Goal: Task Accomplishment & Management: Manage account settings

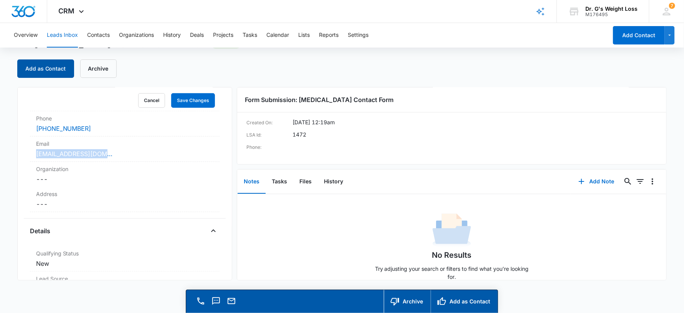
click at [54, 69] on button "Add as Contact" at bounding box center [45, 69] width 57 height 18
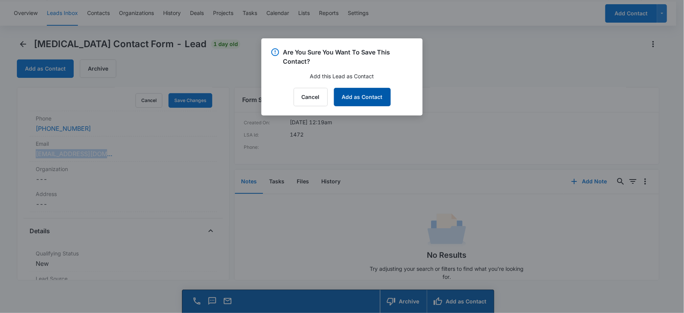
click at [365, 93] on button "Add as Contact" at bounding box center [362, 97] width 57 height 18
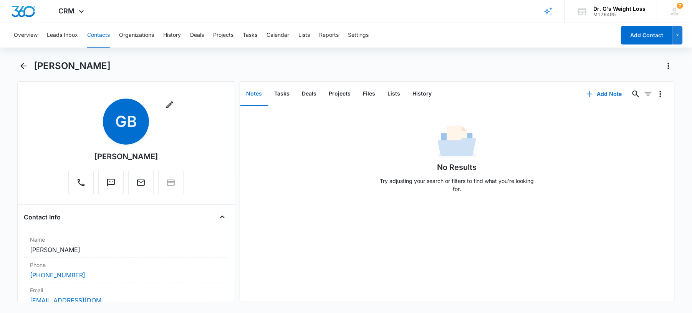
click at [95, 35] on button "Contacts" at bounding box center [98, 35] width 23 height 25
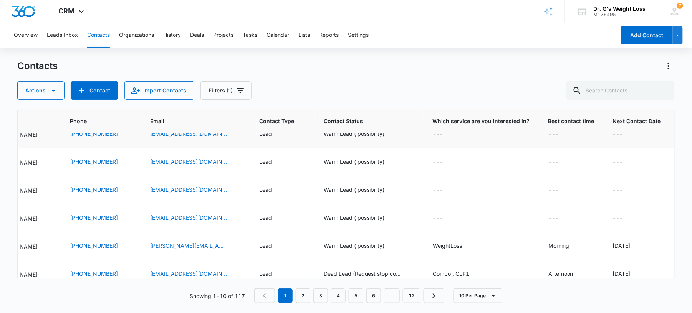
scroll to position [0, 180]
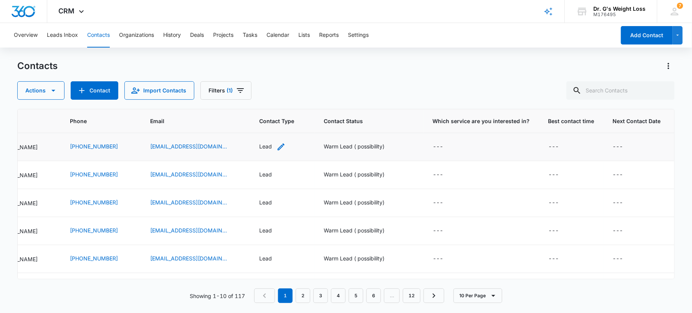
click at [272, 144] on div "Lead" at bounding box center [265, 146] width 13 height 8
click at [295, 101] on div at bounding box center [297, 97] width 12 height 12
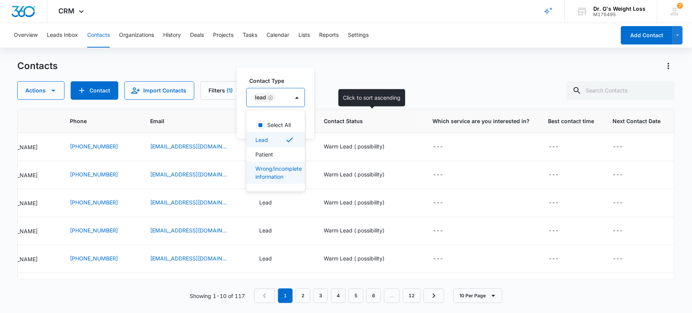
click at [393, 120] on span "Contact Status" at bounding box center [363, 121] width 79 height 8
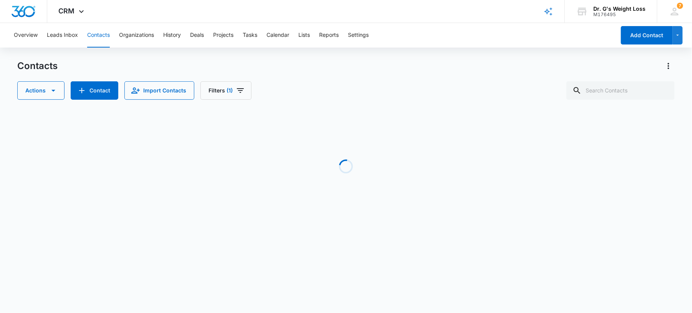
click at [96, 33] on button "Contacts" at bounding box center [98, 35] width 23 height 25
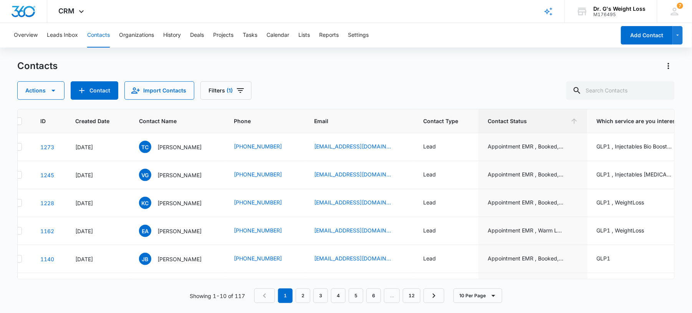
scroll to position [0, 0]
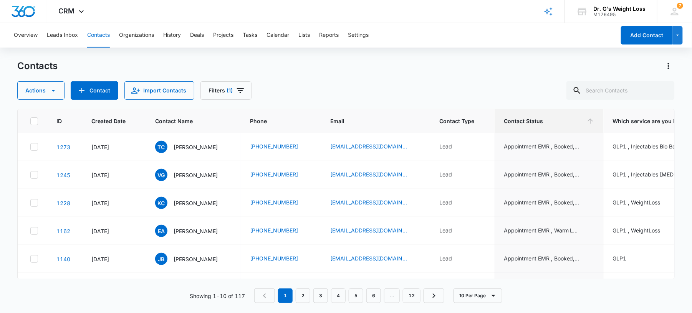
click at [94, 36] on button "Contacts" at bounding box center [98, 35] width 23 height 25
drag, startPoint x: 300, startPoint y: 71, endPoint x: 151, endPoint y: 66, distance: 149.4
click at [151, 66] on div "Contacts" at bounding box center [345, 66] width 657 height 12
drag, startPoint x: 295, startPoint y: 77, endPoint x: 55, endPoint y: 35, distance: 243.1
click at [55, 35] on button "Leads Inbox" at bounding box center [62, 35] width 31 height 25
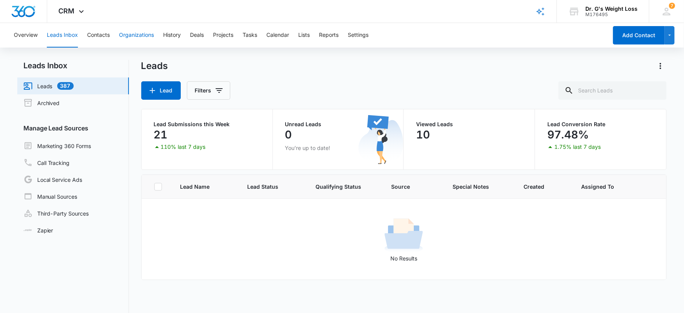
click at [123, 38] on button "Organizations" at bounding box center [136, 35] width 35 height 25
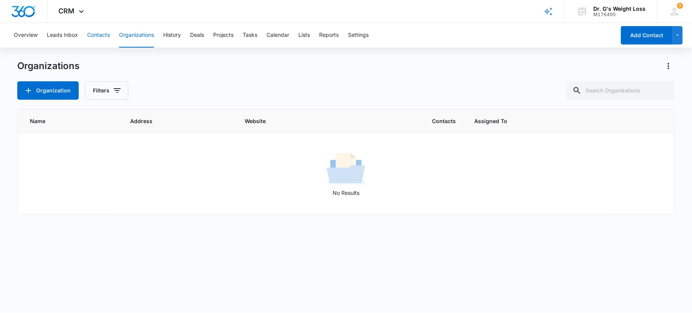
click at [98, 37] on button "Contacts" at bounding box center [98, 35] width 23 height 25
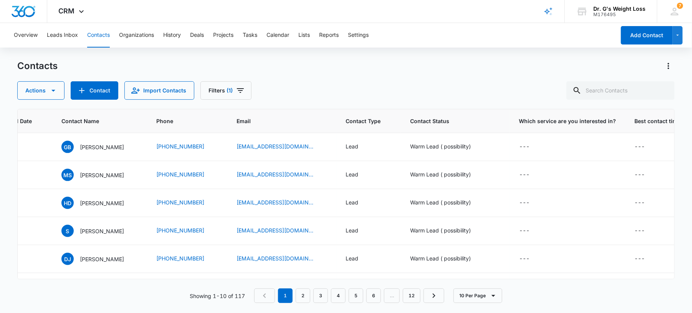
scroll to position [0, 107]
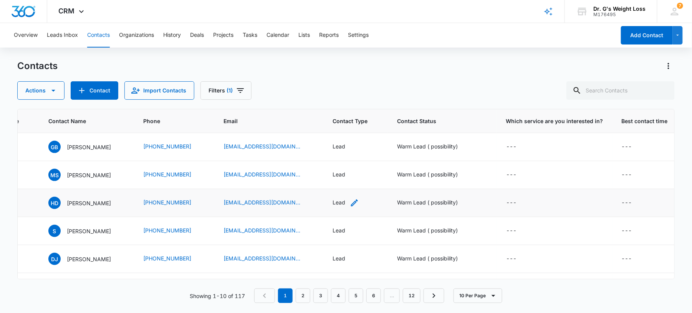
click at [349, 205] on div "Lead" at bounding box center [345, 202] width 26 height 9
click at [363, 155] on div at bounding box center [369, 154] width 15 height 18
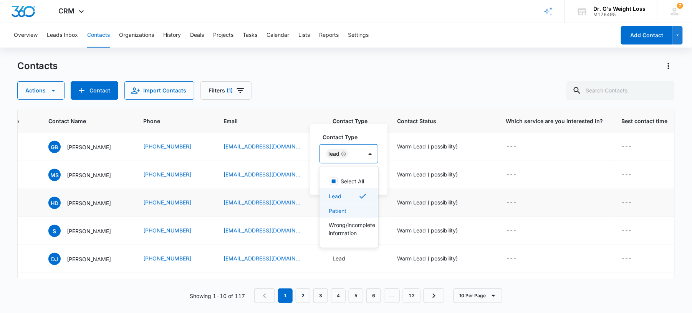
click at [351, 209] on div "Patient" at bounding box center [348, 211] width 39 height 8
click at [344, 154] on icon "Remove Lead" at bounding box center [343, 154] width 5 height 5
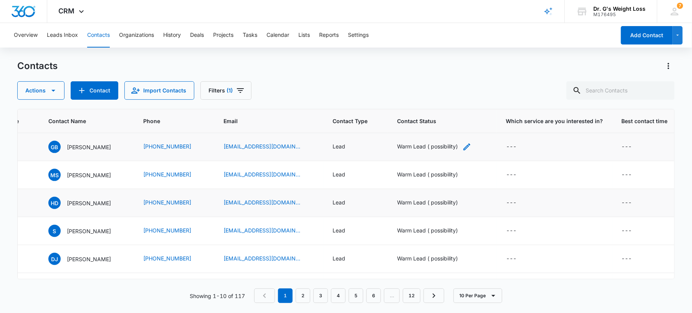
click at [429, 147] on div "Warm Lead ( possibility)" at bounding box center [427, 146] width 61 height 8
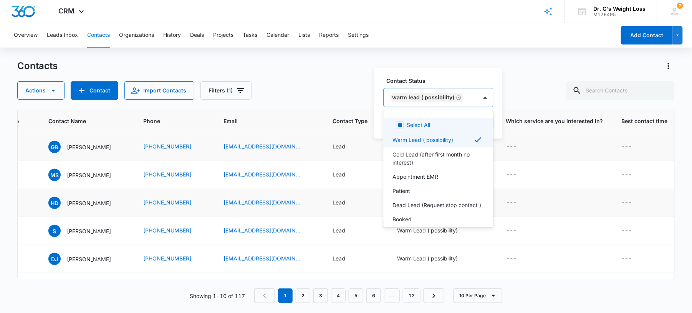
click at [478, 97] on div at bounding box center [485, 97] width 15 height 18
click at [410, 192] on div "Patient" at bounding box center [438, 191] width 90 height 8
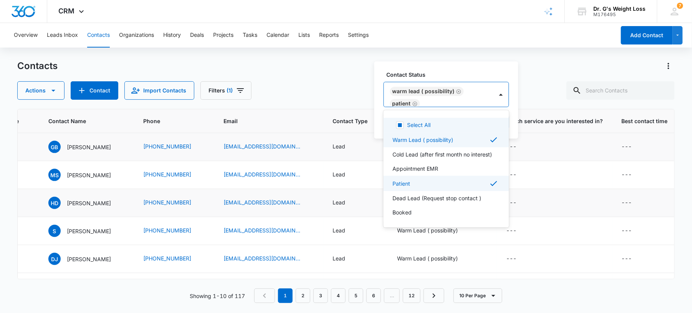
click at [456, 91] on icon "Remove Warm Lead ( possibility)" at bounding box center [458, 92] width 5 height 6
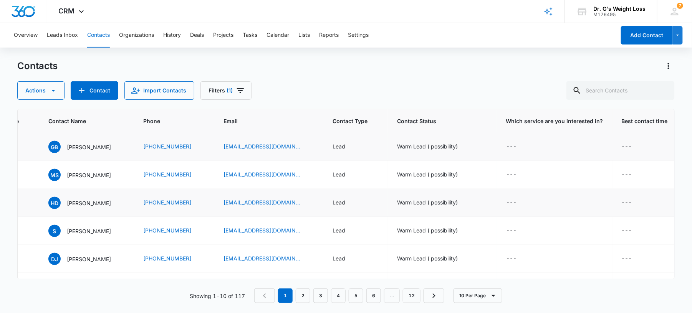
click at [501, 73] on div "Contacts Actions Contact Import Contacts Filters (1)" at bounding box center [345, 80] width 657 height 40
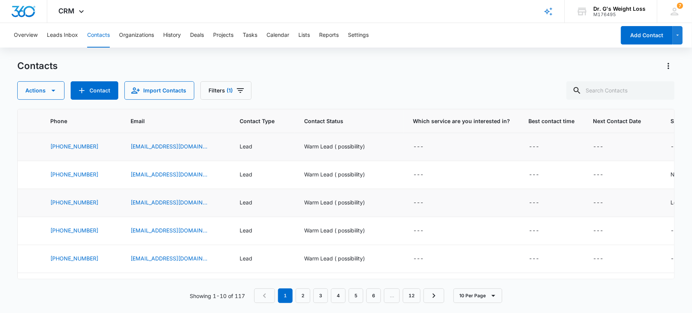
scroll to position [0, 200]
click at [420, 204] on div "---" at bounding box center [417, 202] width 10 height 9
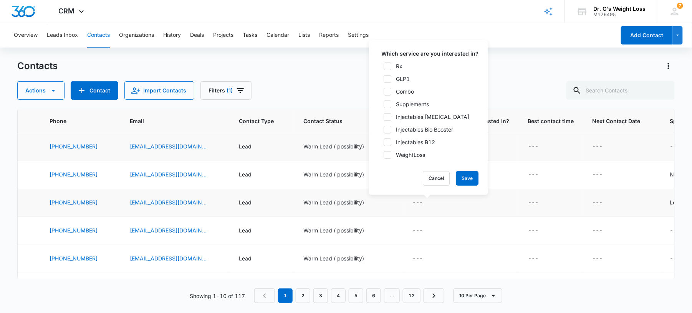
click at [390, 153] on icon at bounding box center [387, 155] width 7 height 7
click at [384, 153] on input "WeightLoss" at bounding box center [380, 154] width 5 height 5
checkbox input "true"
click at [471, 180] on button "Save" at bounding box center [467, 178] width 23 height 15
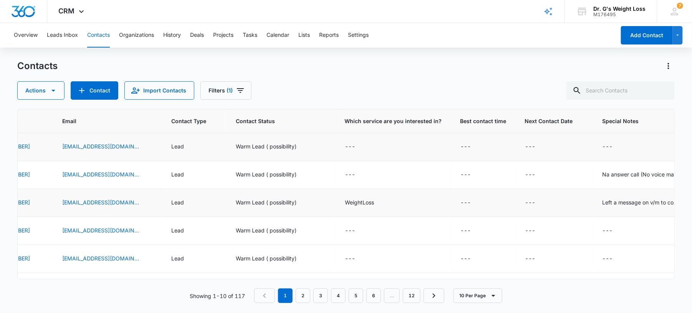
scroll to position [0, 266]
click at [351, 146] on div "---" at bounding box center [351, 146] width 10 height 9
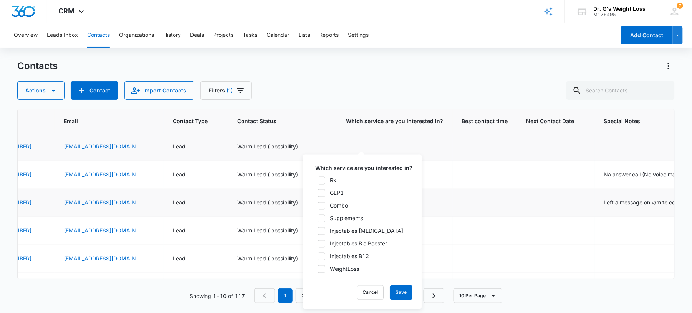
click at [320, 269] on icon at bounding box center [321, 269] width 7 height 7
click at [318, 269] on input "WeightLoss" at bounding box center [314, 268] width 5 height 5
checkbox input "true"
click at [319, 179] on icon at bounding box center [321, 180] width 7 height 7
click at [318, 179] on input "Rx" at bounding box center [314, 180] width 5 height 5
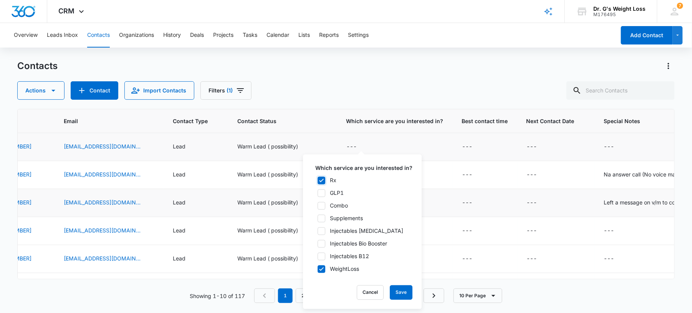
checkbox input "true"
click at [321, 192] on icon at bounding box center [321, 193] width 7 height 7
click at [318, 192] on input "GLP1" at bounding box center [314, 192] width 5 height 5
checkbox input "true"
click at [401, 294] on button "Save" at bounding box center [401, 293] width 23 height 15
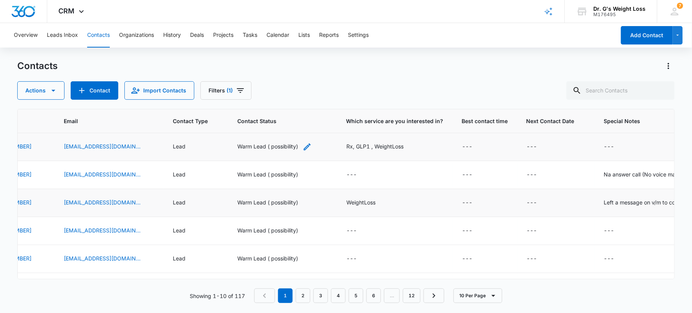
click at [283, 147] on div "Warm Lead ( possibility)" at bounding box center [267, 146] width 61 height 8
click at [326, 98] on div at bounding box center [325, 97] width 12 height 12
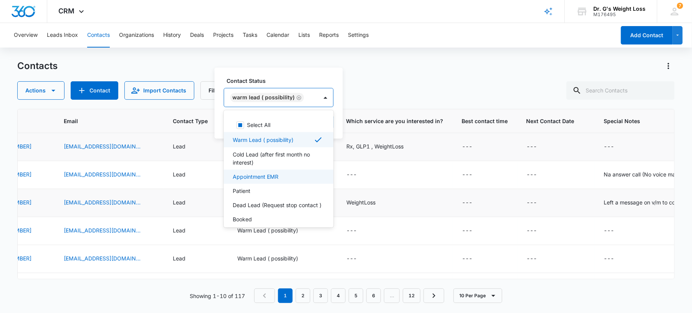
click at [283, 170] on div "Appointment EMR" at bounding box center [279, 177] width 110 height 14
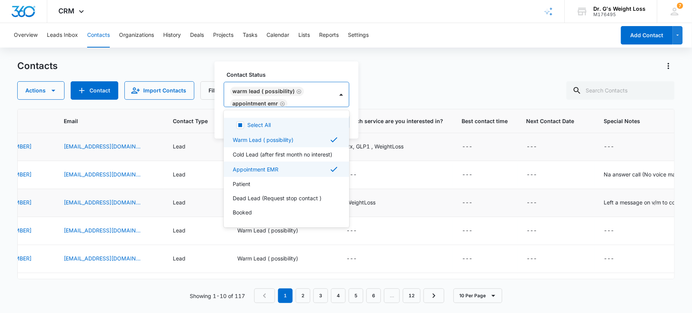
click at [297, 90] on icon "Remove Warm Lead ( possibility)" at bounding box center [298, 92] width 5 height 6
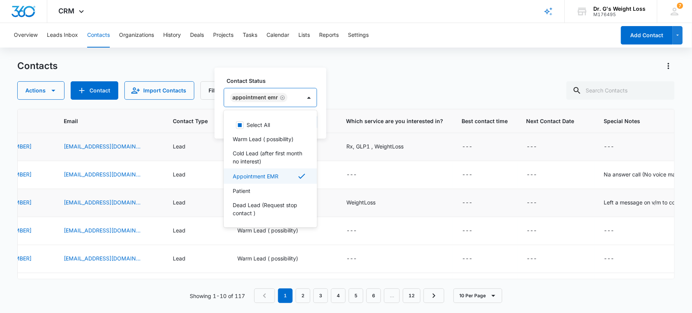
click at [297, 173] on icon at bounding box center [301, 176] width 9 height 9
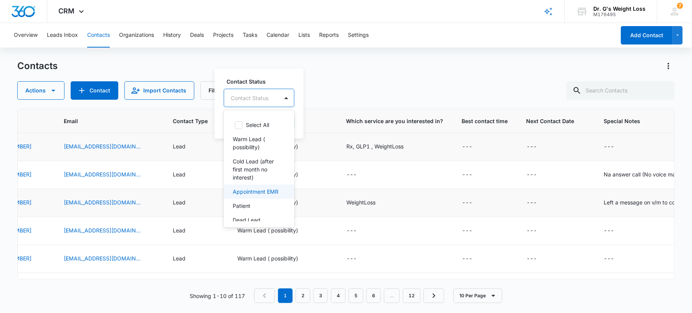
click at [262, 196] on p "Appointment EMR" at bounding box center [256, 192] width 46 height 8
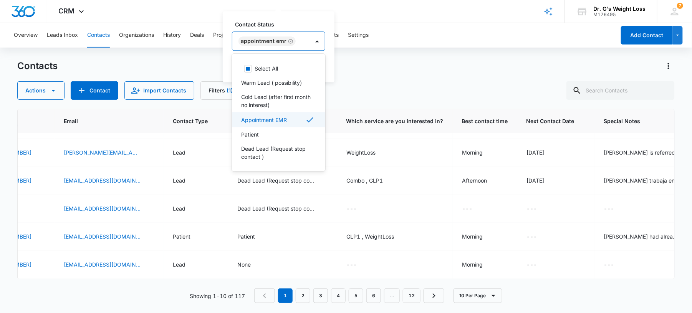
scroll to position [28, 0]
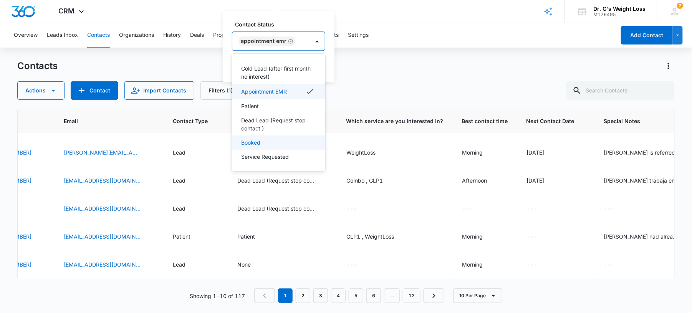
click at [270, 143] on div "Booked" at bounding box center [277, 143] width 73 height 8
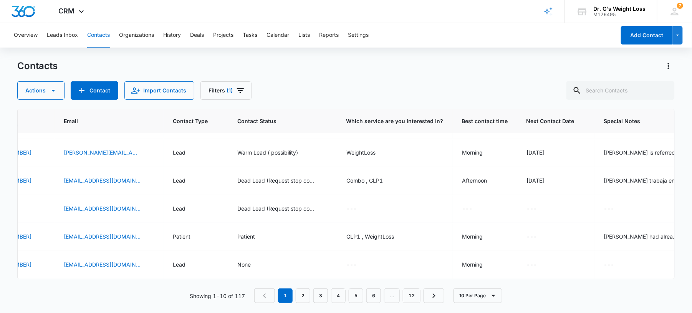
click at [401, 58] on div "Overview Leads Inbox Contacts Organizations History Deals Projects Tasks Calend…" at bounding box center [346, 167] width 692 height 289
click at [253, 149] on div "Warm Lead ( possibility)" at bounding box center [267, 153] width 61 height 8
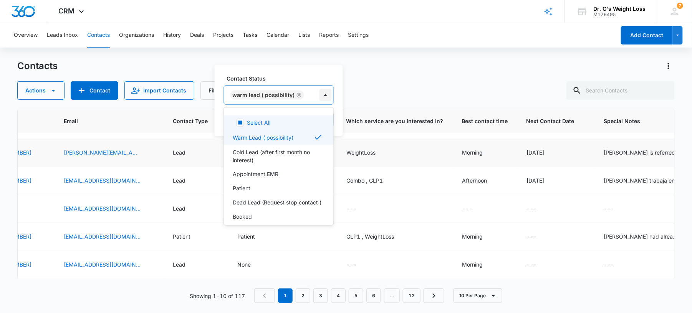
click at [323, 93] on div at bounding box center [325, 95] width 12 height 12
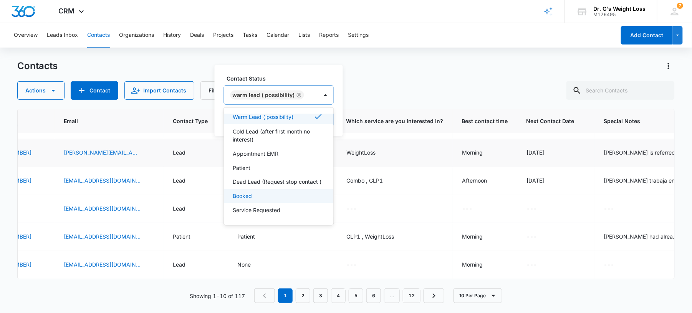
click at [248, 195] on p "Booked" at bounding box center [242, 196] width 19 height 8
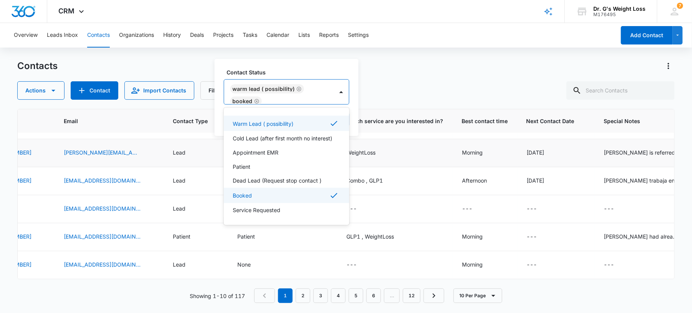
click at [329, 194] on icon at bounding box center [333, 195] width 9 height 9
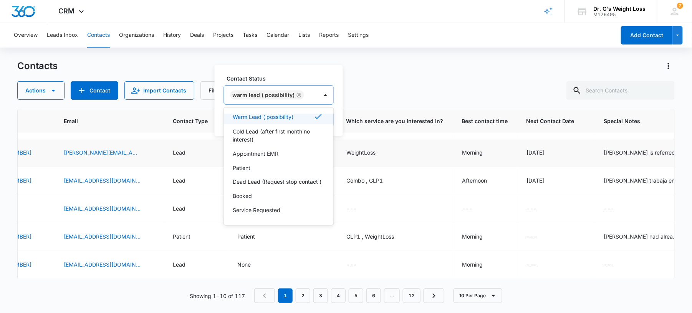
click at [299, 95] on icon "Remove Warm Lead ( possibility)" at bounding box center [298, 95] width 5 height 6
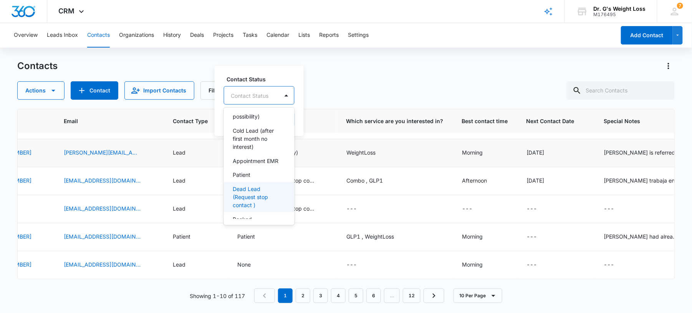
scroll to position [68, 0]
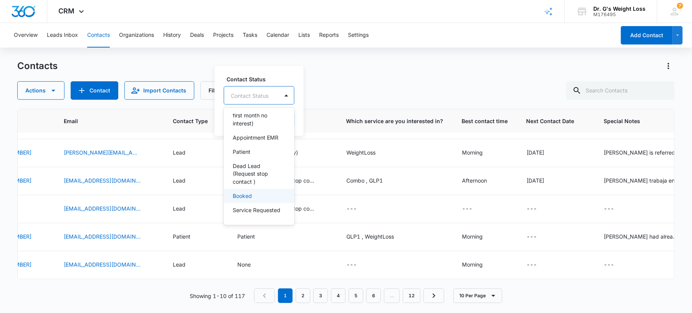
click at [244, 192] on p "Booked" at bounding box center [242, 196] width 19 height 8
click at [258, 136] on p "Appointment EMR" at bounding box center [256, 136] width 46 height 8
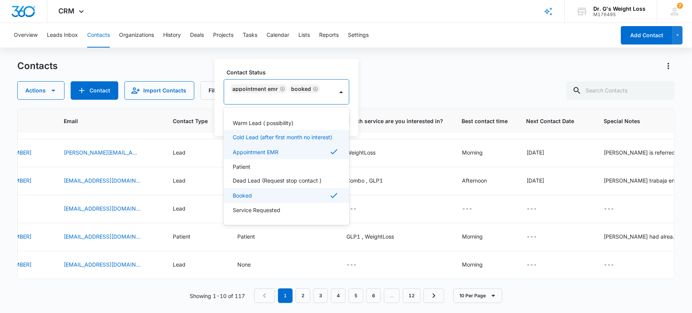
scroll to position [22, 0]
click at [349, 111] on div "Contact Status option Appointment EMR , selected. 8 results available. Use Up a…" at bounding box center [287, 97] width 144 height 77
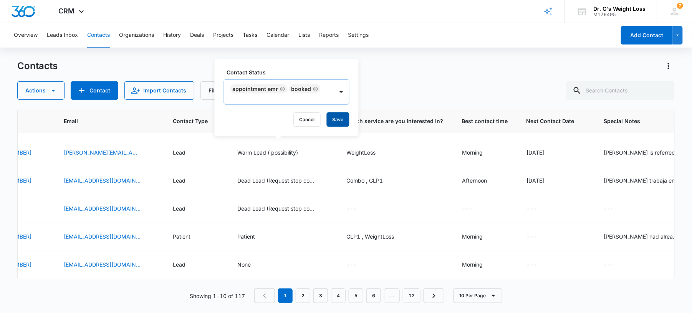
click at [339, 121] on button "Save" at bounding box center [338, 119] width 23 height 15
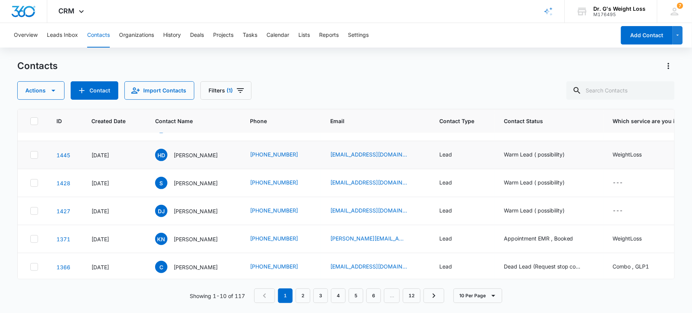
scroll to position [0, 0]
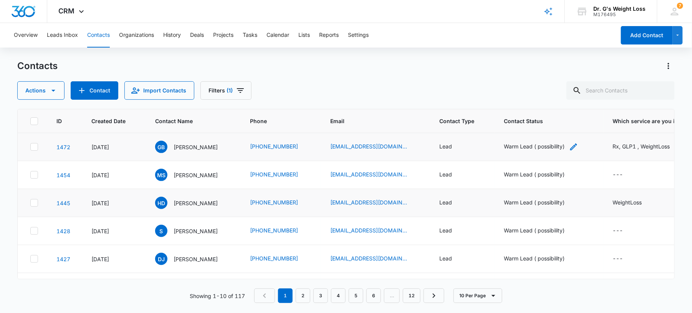
click at [530, 149] on div "Warm Lead ( possibility)" at bounding box center [534, 146] width 61 height 8
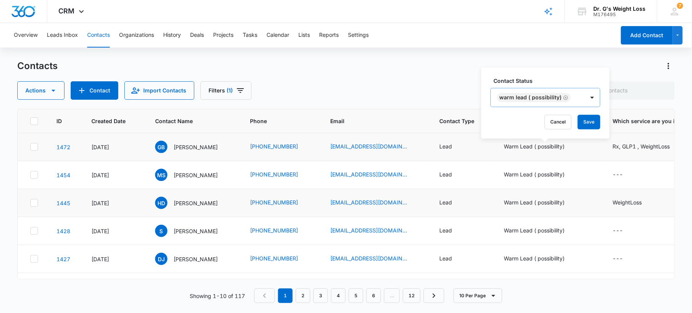
click at [563, 97] on icon "Remove Warm Lead ( possibility)" at bounding box center [565, 98] width 5 height 6
click at [558, 99] on div at bounding box center [553, 98] width 12 height 12
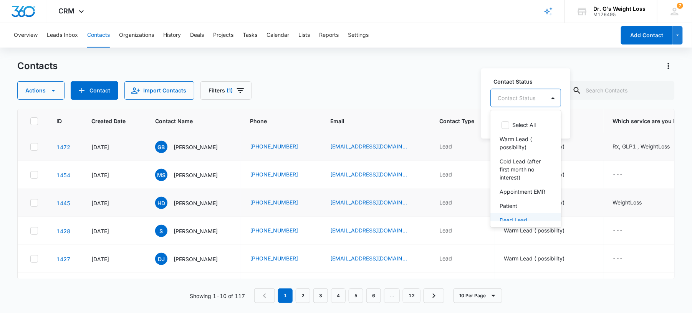
scroll to position [68, 0]
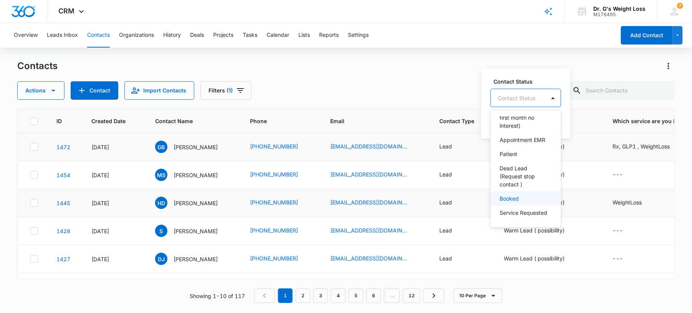
click at [518, 195] on p "Booked" at bounding box center [509, 199] width 19 height 8
click at [529, 135] on p "Appointment EMR" at bounding box center [523, 139] width 46 height 8
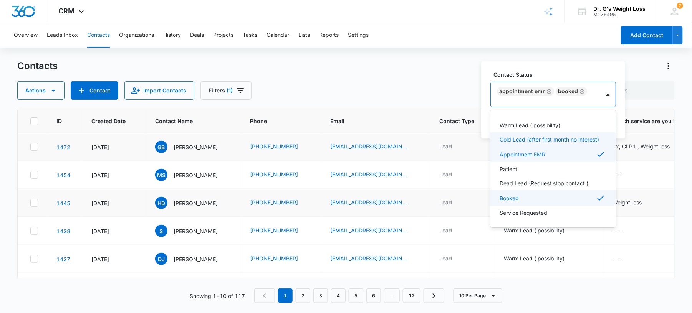
scroll to position [22, 0]
click at [606, 79] on label "Contact Status" at bounding box center [556, 75] width 126 height 8
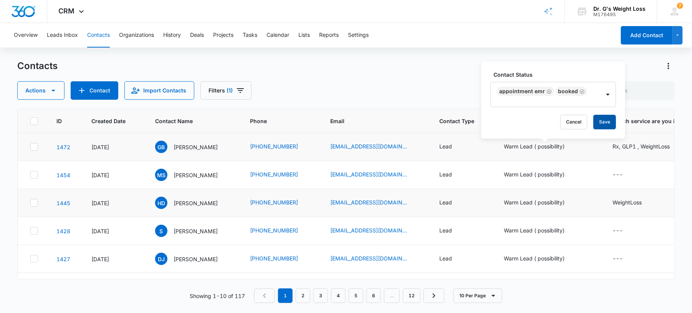
click at [604, 121] on button "Save" at bounding box center [604, 122] width 23 height 15
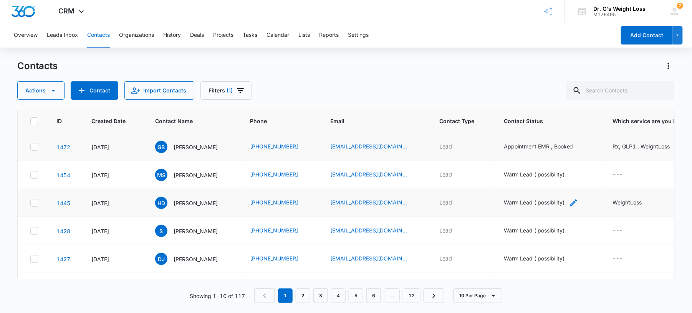
click at [546, 205] on div "Warm Lead ( possibility)" at bounding box center [534, 202] width 61 height 8
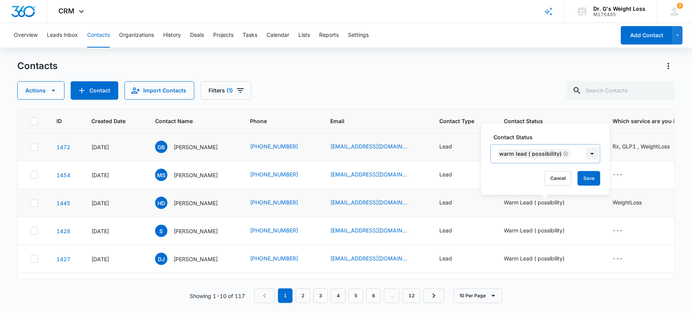
click at [593, 151] on div at bounding box center [592, 154] width 12 height 12
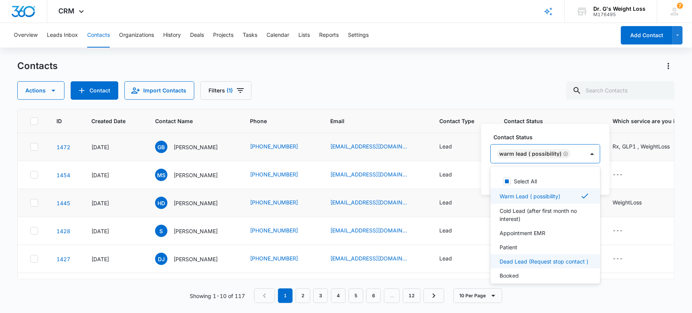
scroll to position [28, 0]
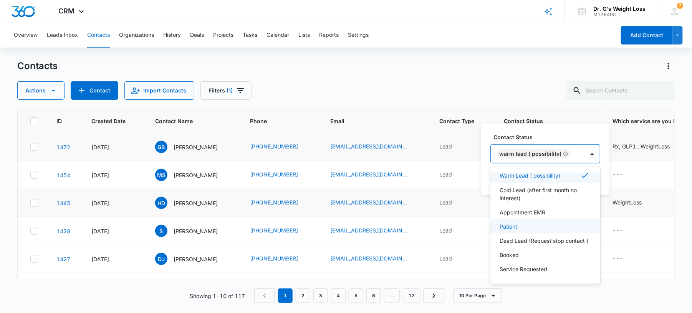
click at [513, 223] on p "Patient" at bounding box center [509, 227] width 18 height 8
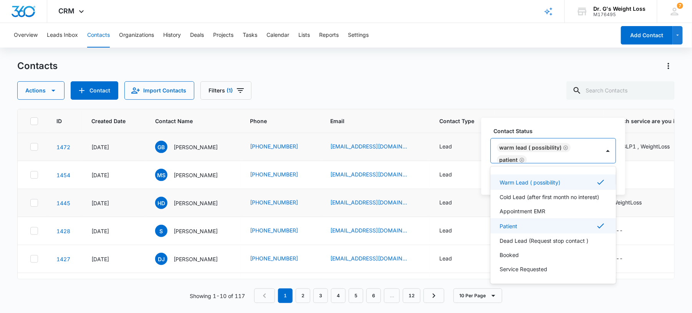
scroll to position [22, 0]
click at [563, 146] on icon "Remove Warm Lead ( possibility)" at bounding box center [565, 148] width 5 height 6
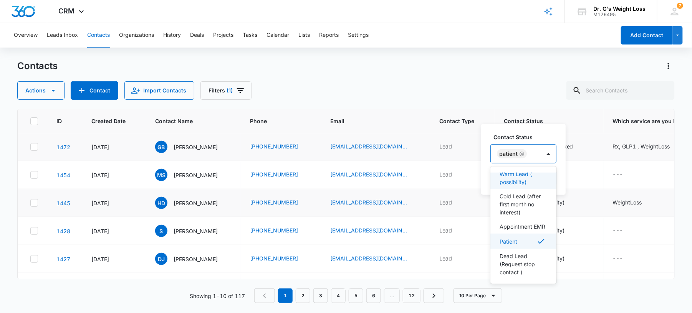
scroll to position [28, 0]
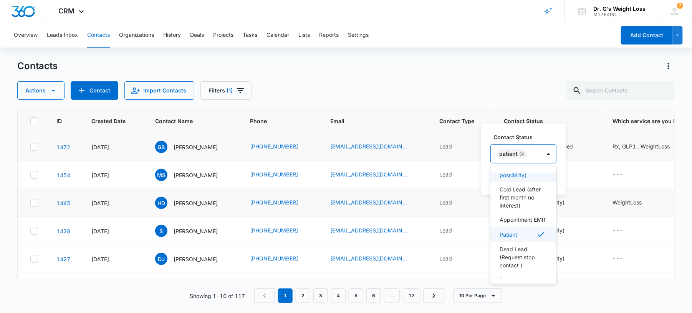
click at [556, 138] on label "Contact Status" at bounding box center [526, 137] width 66 height 8
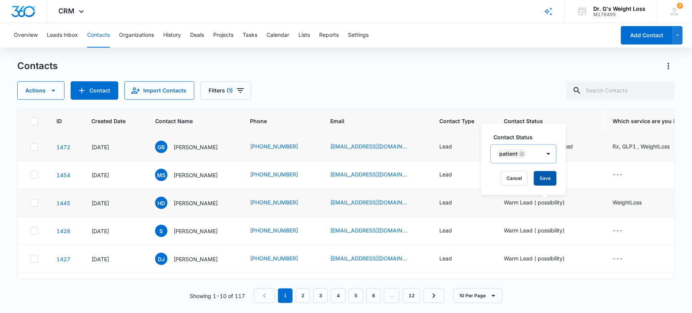
click at [550, 177] on button "Save" at bounding box center [545, 178] width 23 height 15
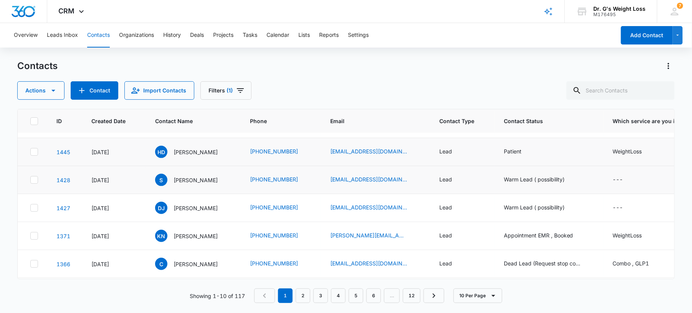
scroll to position [0, 0]
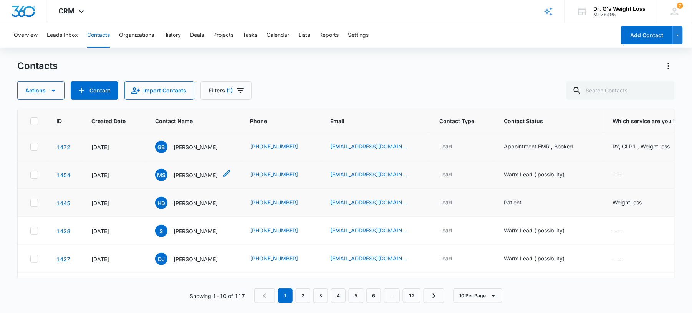
click at [222, 178] on icon "Contact Name - Mardy Sanchez - Select to Edit Field" at bounding box center [226, 173] width 9 height 9
drag, startPoint x: 332, startPoint y: 174, endPoint x: 405, endPoint y: 180, distance: 73.2
click at [405, 180] on td "[EMAIL_ADDRESS][DOMAIN_NAME]" at bounding box center [375, 175] width 109 height 28
drag, startPoint x: 405, startPoint y: 180, endPoint x: 392, endPoint y: 172, distance: 15.8
copy link "[EMAIL_ADDRESS][DOMAIN_NAME]"
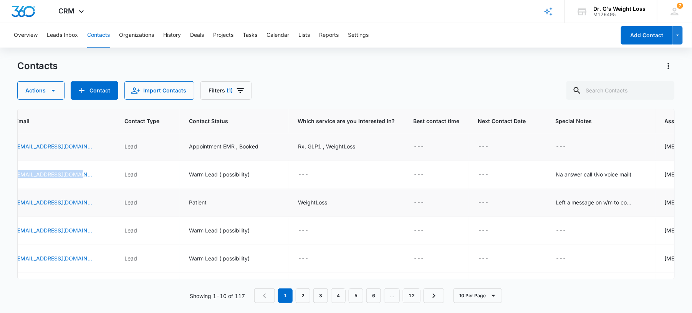
scroll to position [0, 325]
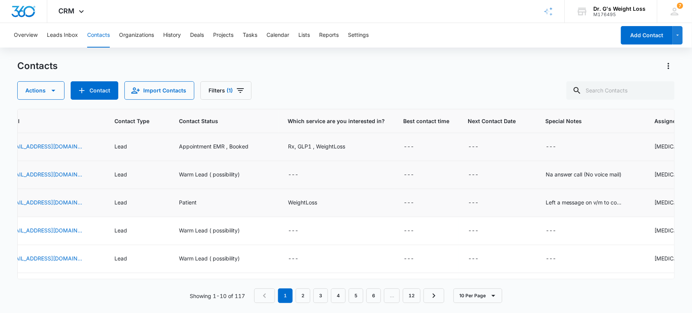
click at [563, 180] on td "Na answer call (No voice mail)" at bounding box center [590, 175] width 109 height 28
click at [567, 174] on div "Na answer call (No voice mail)" at bounding box center [584, 174] width 76 height 8
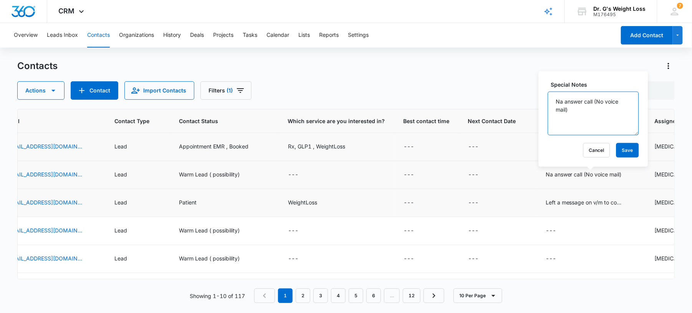
click at [587, 116] on textarea "Na answer call (No voice mail)" at bounding box center [593, 114] width 91 height 44
type textarea "Na answer call (No voice mail) Sent email to schedule appt"
click at [620, 147] on button "Save" at bounding box center [627, 150] width 23 height 15
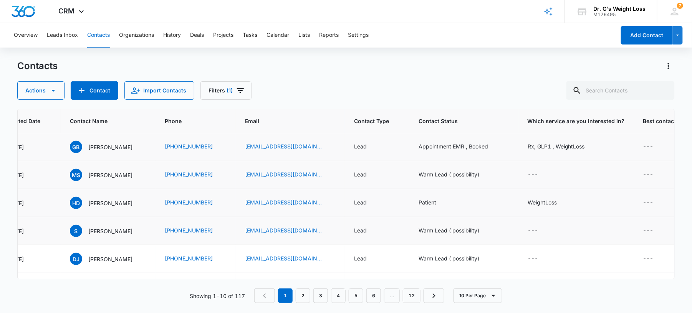
scroll to position [51, 85]
